Goal: Contribute content: Add original content to the website for others to see

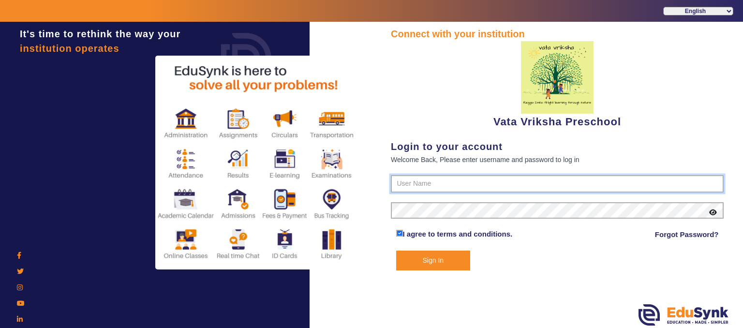
type input "9074270829"
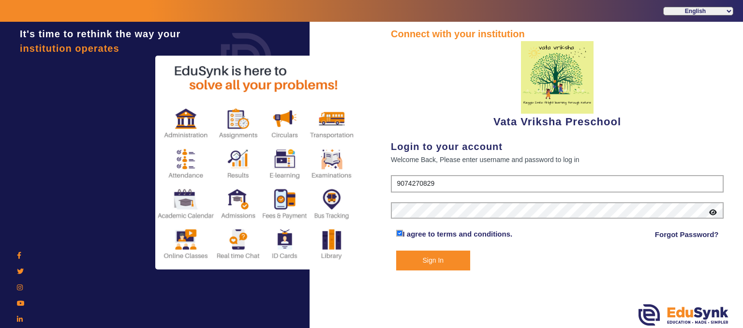
click at [421, 256] on button "Sign In" at bounding box center [433, 261] width 75 height 20
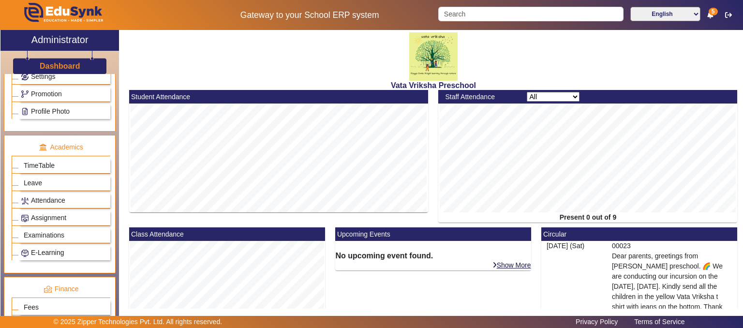
scroll to position [211, 0]
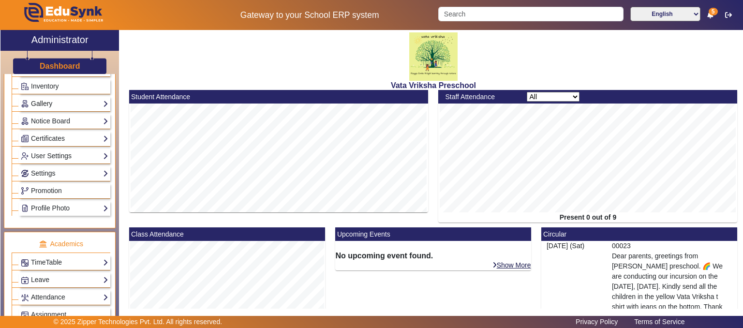
click at [90, 101] on link "Gallery" at bounding box center [65, 103] width 88 height 11
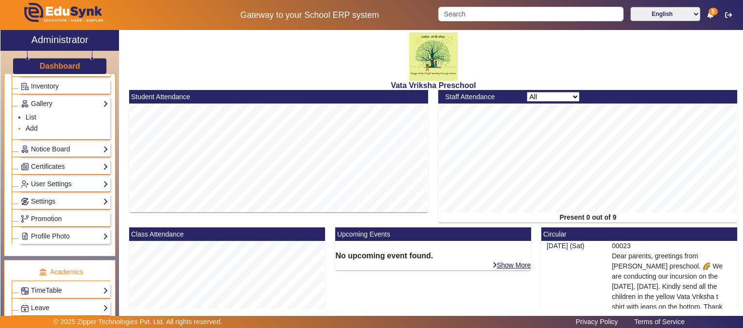
click at [45, 124] on li "Add" at bounding box center [67, 128] width 83 height 11
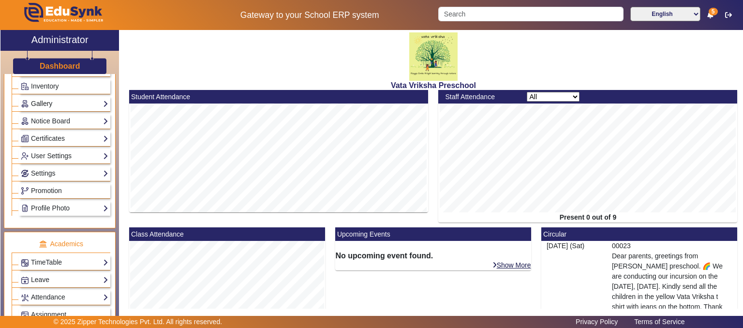
click at [65, 102] on link "Gallery" at bounding box center [65, 103] width 88 height 11
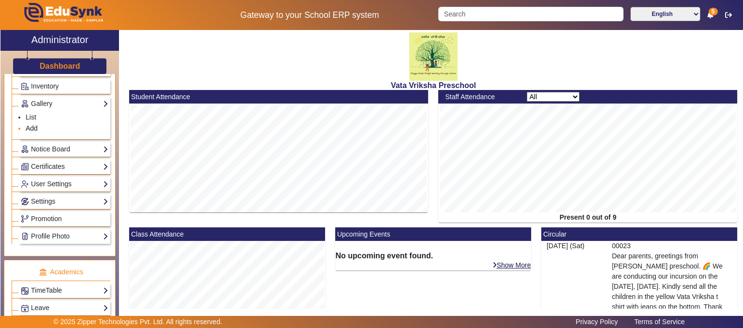
click at [31, 124] on link "Add" at bounding box center [32, 128] width 12 height 8
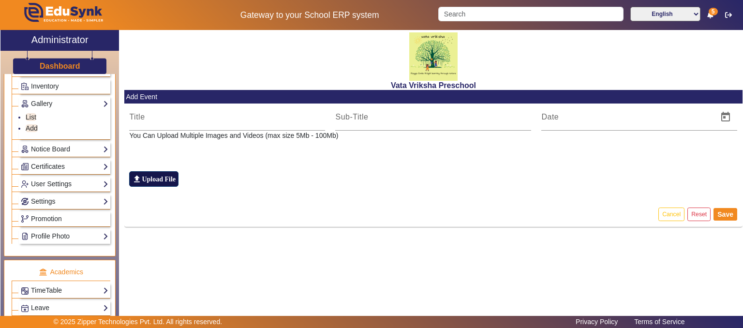
click at [158, 180] on label "file_upload Upload File" at bounding box center [153, 178] width 49 height 15
click at [0, 0] on input "file_upload Upload File" at bounding box center [0, 0] width 0 height 0
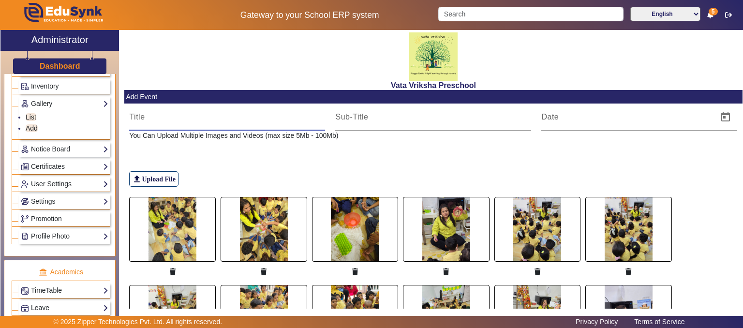
click at [145, 116] on input at bounding box center [227, 117] width 196 height 12
click at [176, 117] on input "[DATE] Week" at bounding box center [227, 117] width 196 height 12
click at [183, 116] on input "[DATE] Week" at bounding box center [227, 117] width 196 height 12
type input "[DATE] Week"
click at [346, 123] on div at bounding box center [433, 117] width 196 height 27
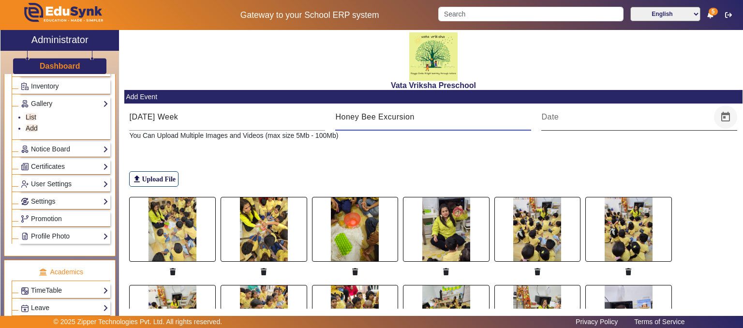
type input "Honey Bee Excursion"
click at [723, 113] on span "Open calendar" at bounding box center [725, 117] width 23 height 23
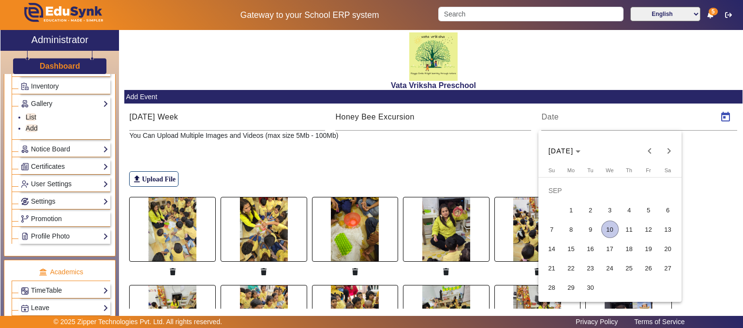
click at [611, 232] on span "10" at bounding box center [610, 229] width 17 height 17
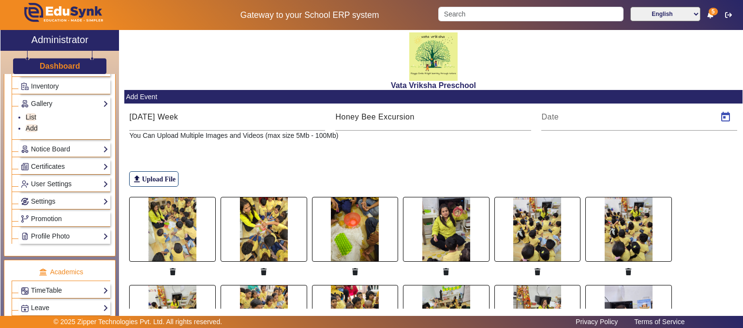
type input "[DATE]"
click at [416, 113] on input "Honey Bee Excursion" at bounding box center [433, 117] width 196 height 12
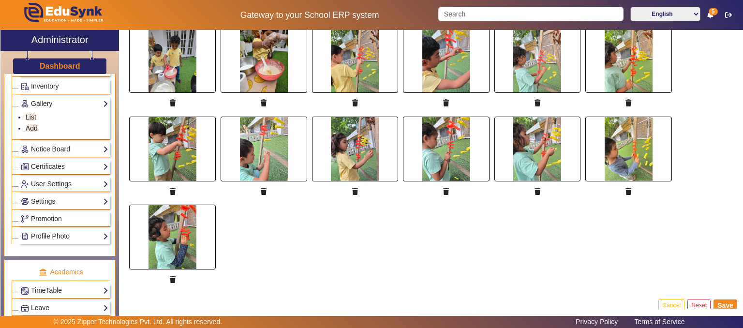
scroll to position [880, 0]
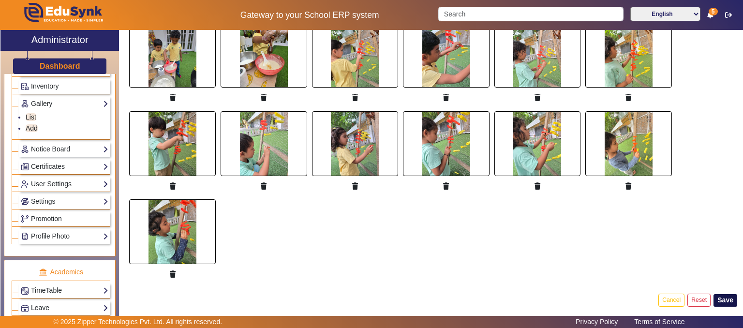
click at [719, 294] on button "Save" at bounding box center [726, 300] width 24 height 13
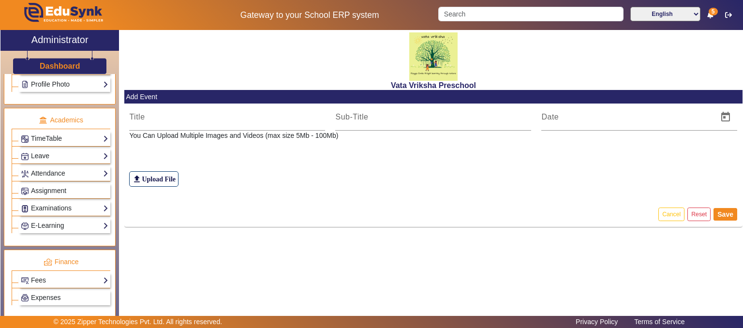
scroll to position [481, 0]
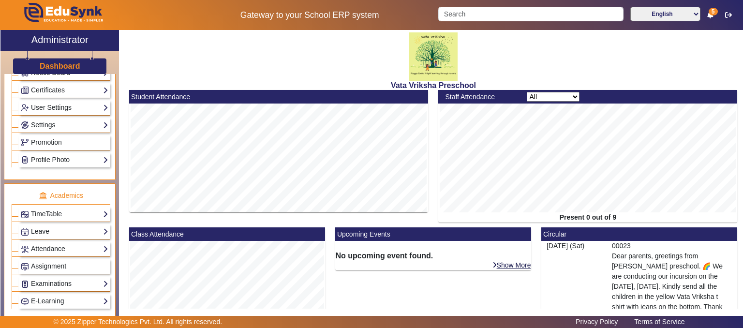
scroll to position [232, 0]
